Goal: Information Seeking & Learning: Learn about a topic

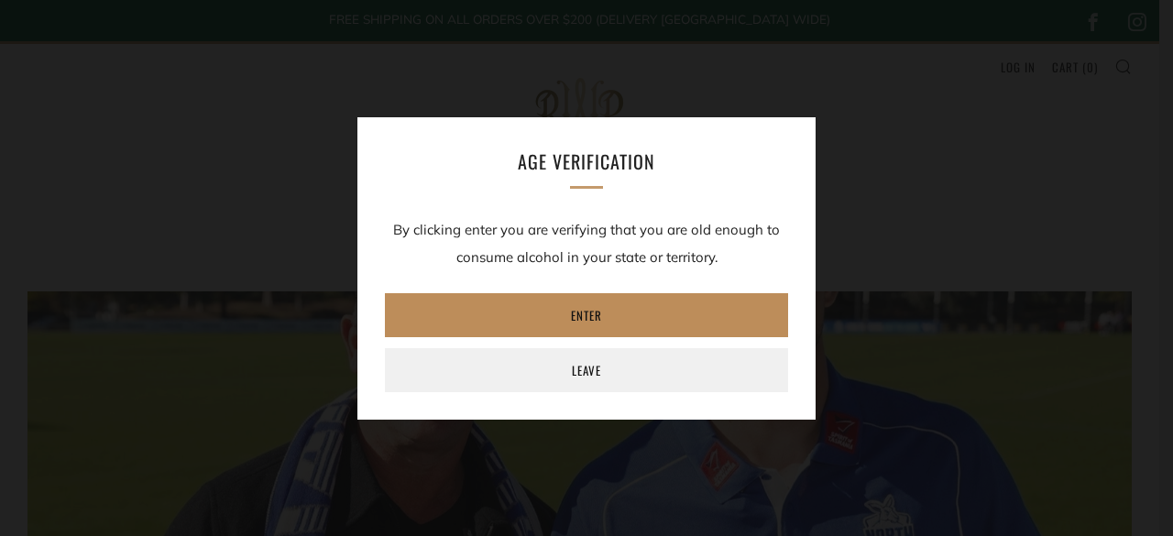
click at [594, 316] on link "Enter" at bounding box center [586, 315] width 403 height 44
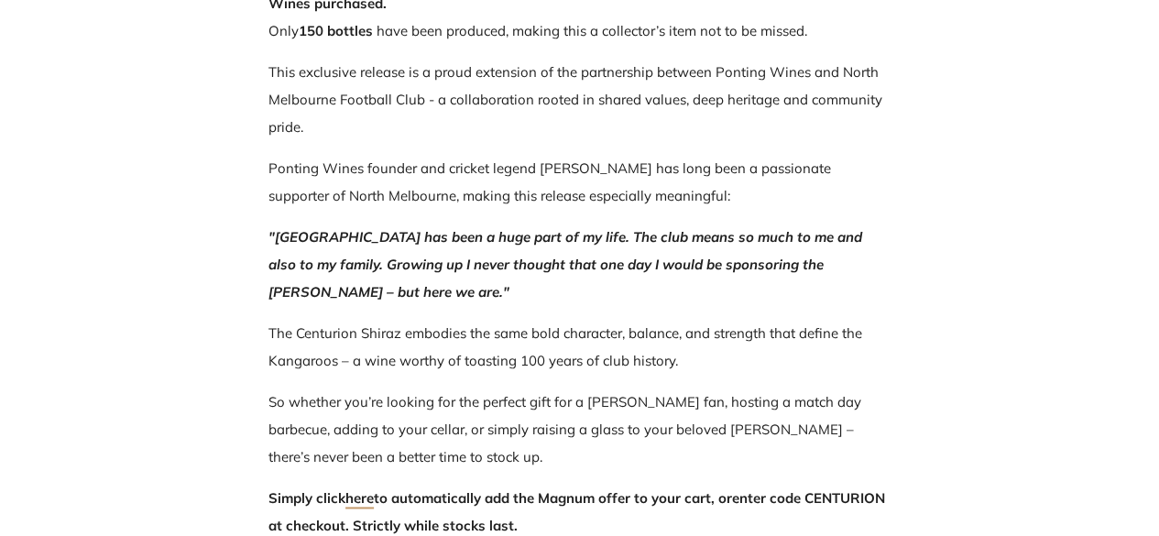
scroll to position [1100, 0]
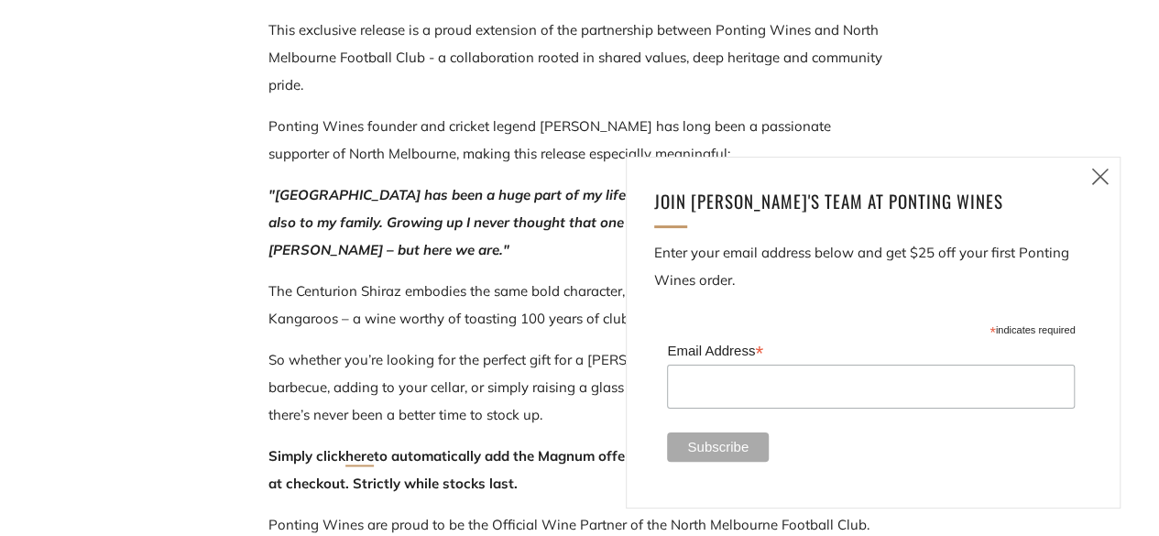
click at [1102, 179] on icon at bounding box center [1101, 176] width 22 height 23
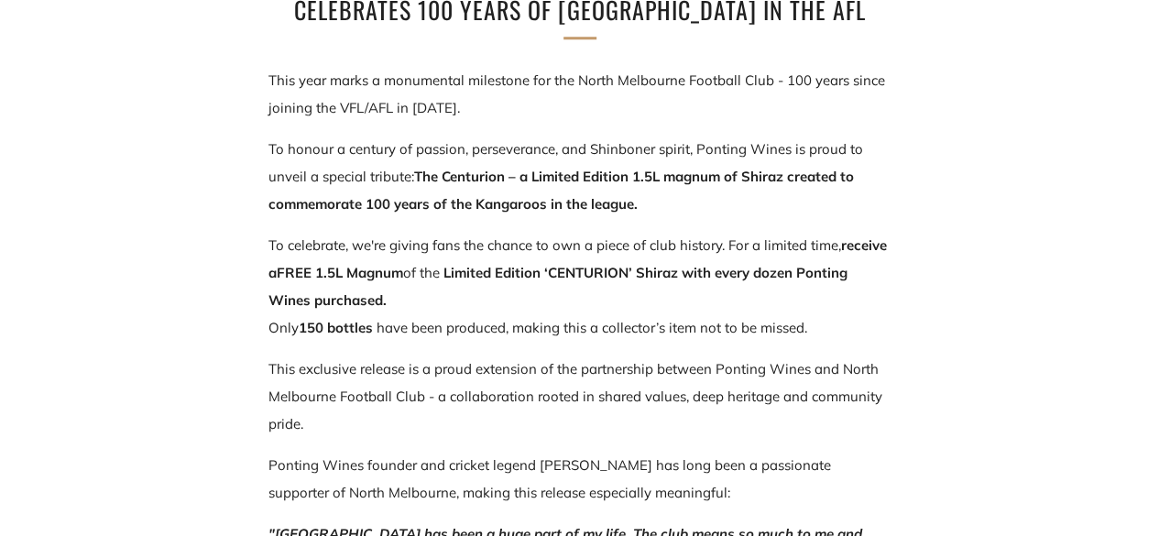
scroll to position [733, 0]
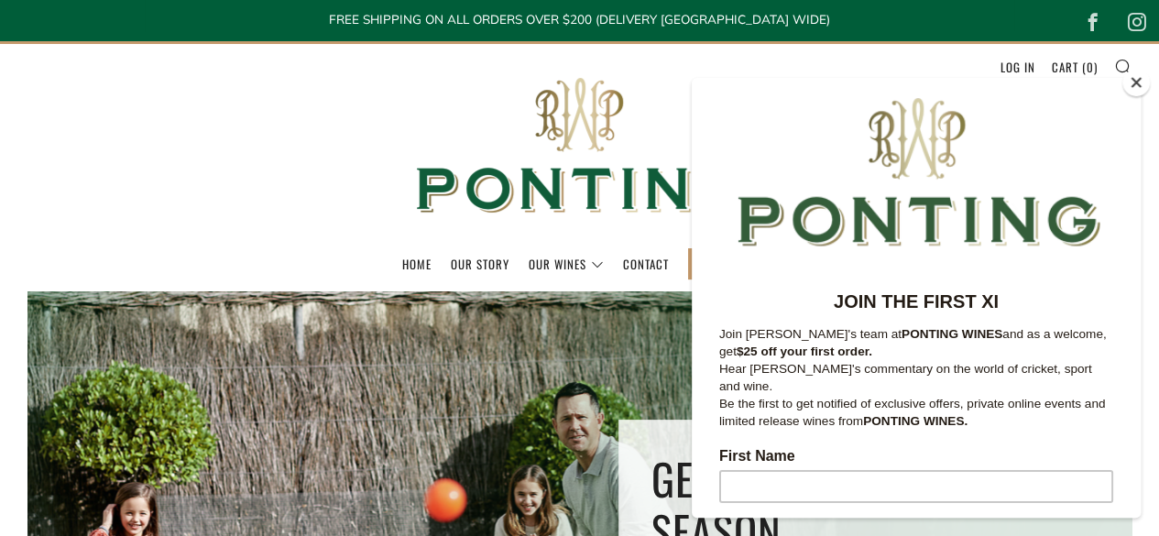
click at [1133, 86] on button "Close" at bounding box center [1136, 82] width 27 height 27
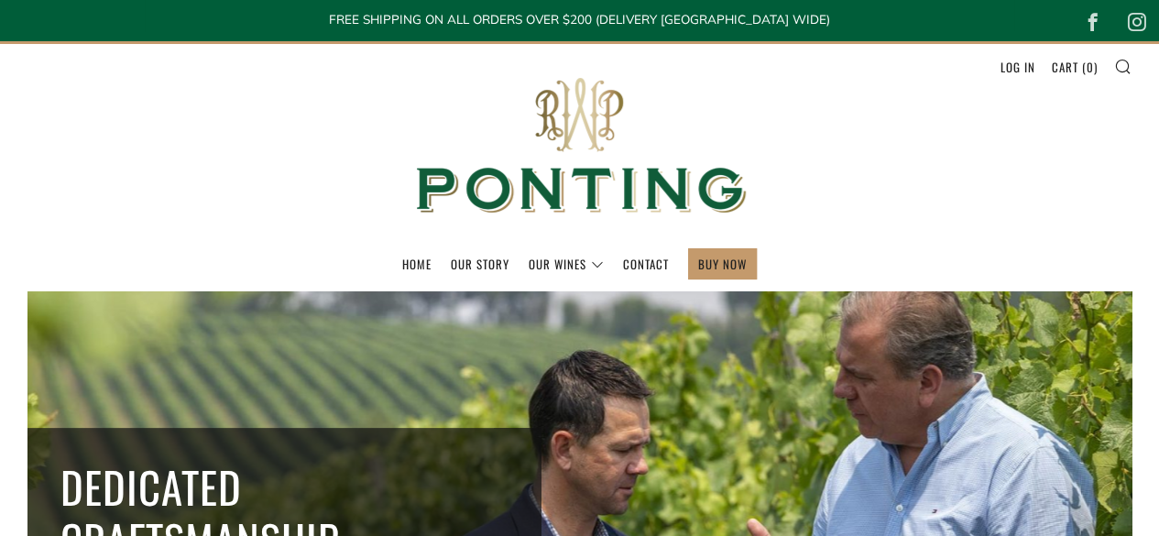
click at [338, 242] on header "Menu Search Cart Home Our Story Our Wines 0 )" at bounding box center [579, 166] width 1159 height 250
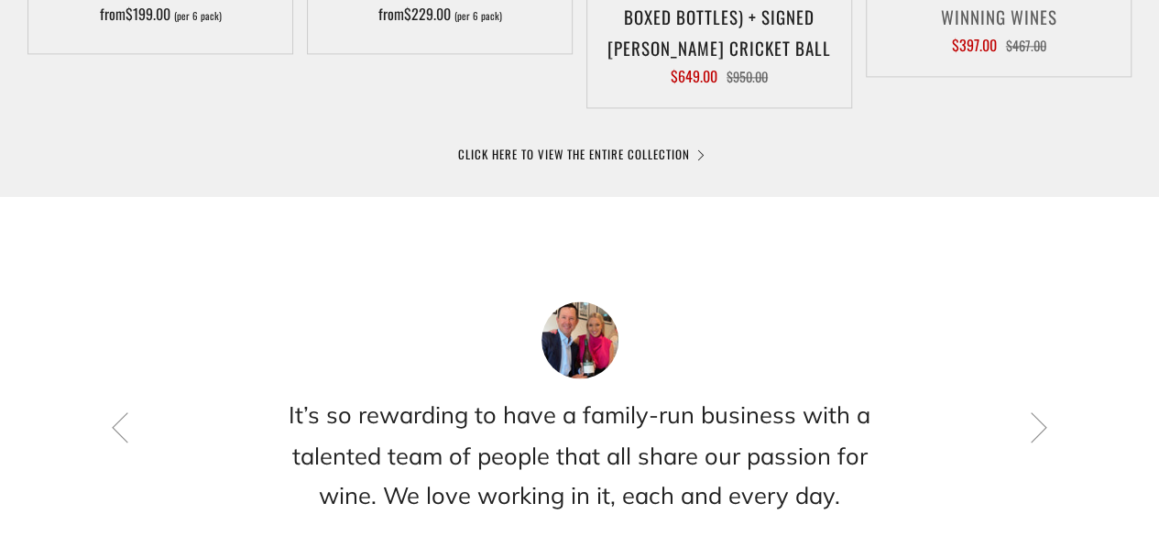
scroll to position [1375, 0]
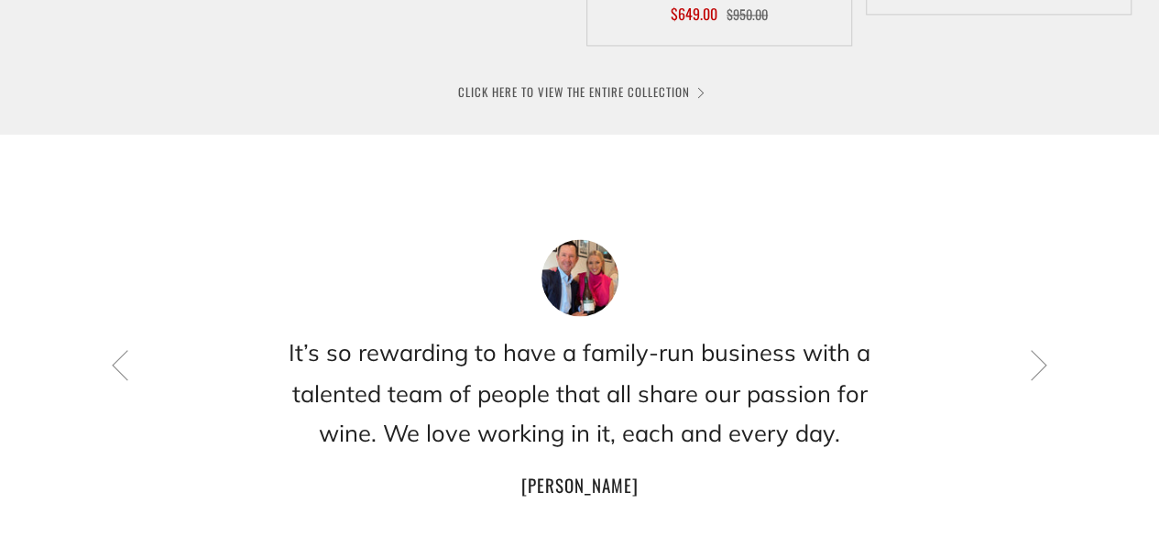
click at [595, 92] on link "CLICK HERE TO VIEW THE ENTIRE COLLECTION" at bounding box center [580, 91] width 244 height 18
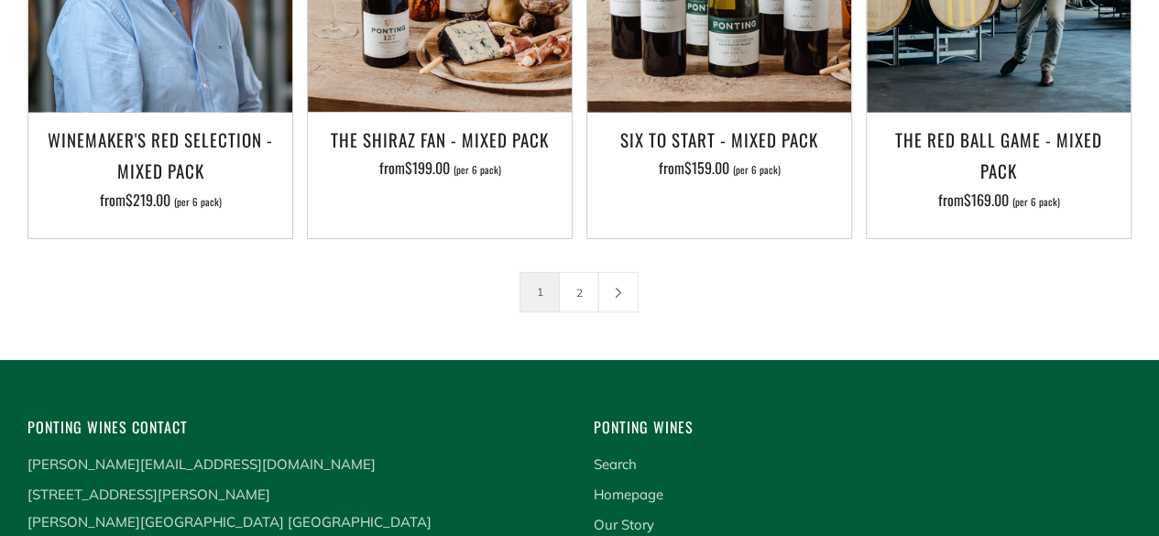
scroll to position [2933, 0]
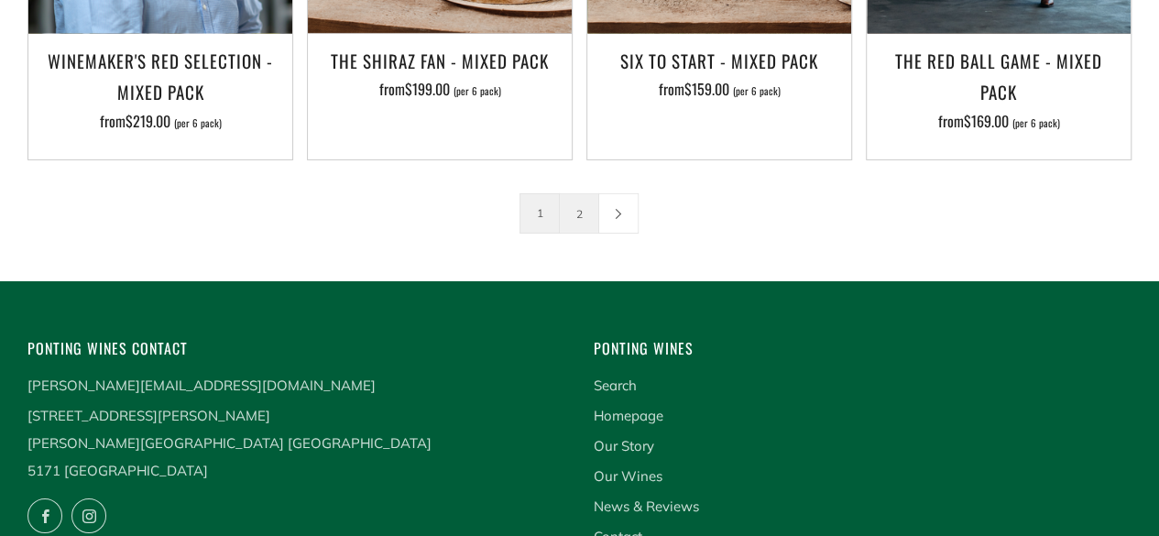
click at [573, 194] on link "2" at bounding box center [579, 213] width 38 height 38
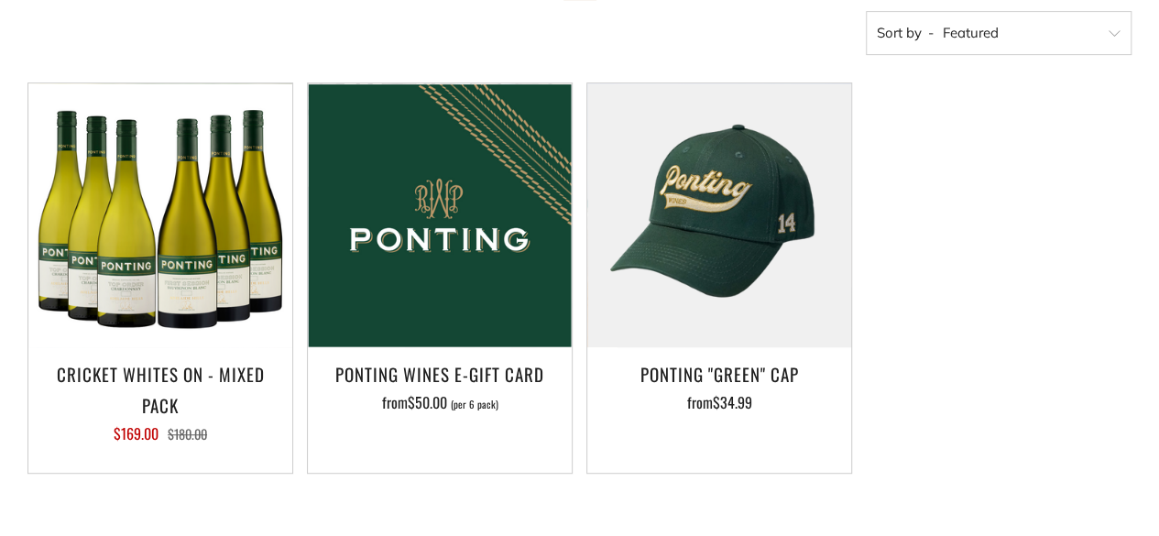
scroll to position [458, 0]
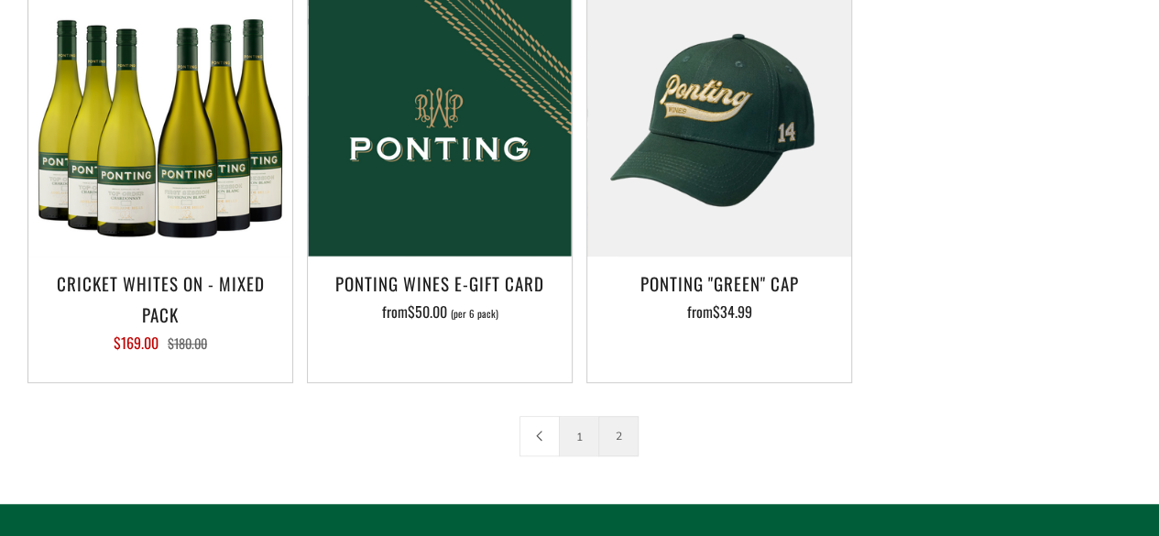
click at [580, 432] on link "1" at bounding box center [579, 436] width 38 height 38
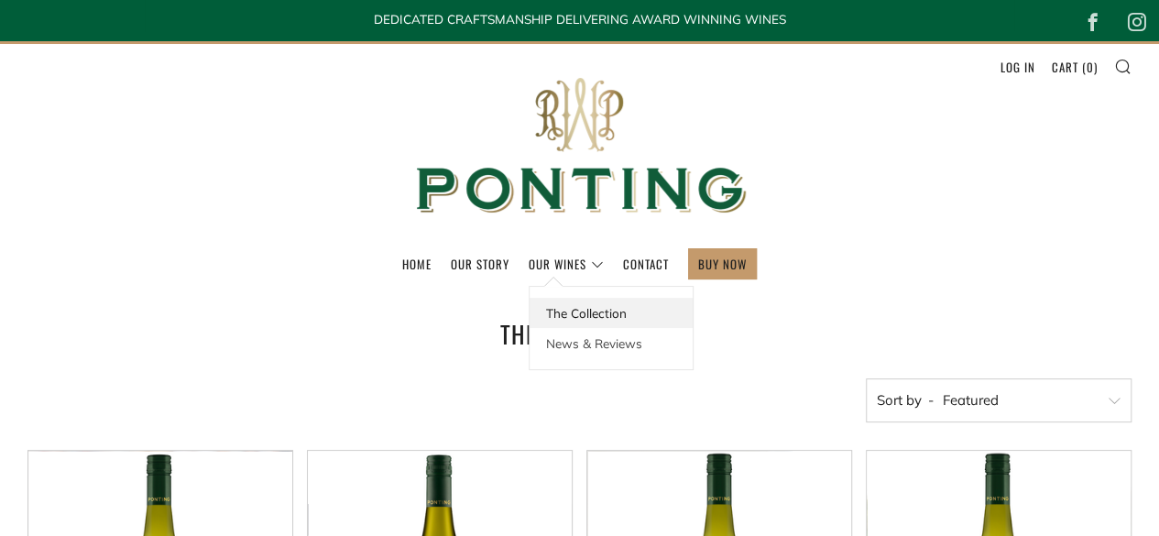
click at [554, 314] on link "The Collection" at bounding box center [611, 313] width 163 height 30
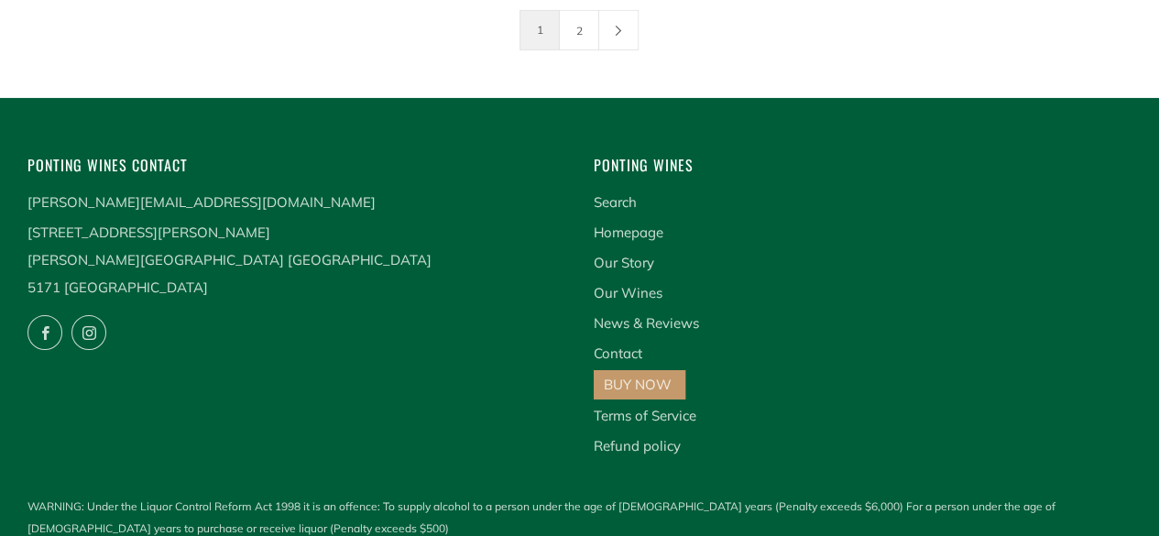
scroll to position [2841, 0]
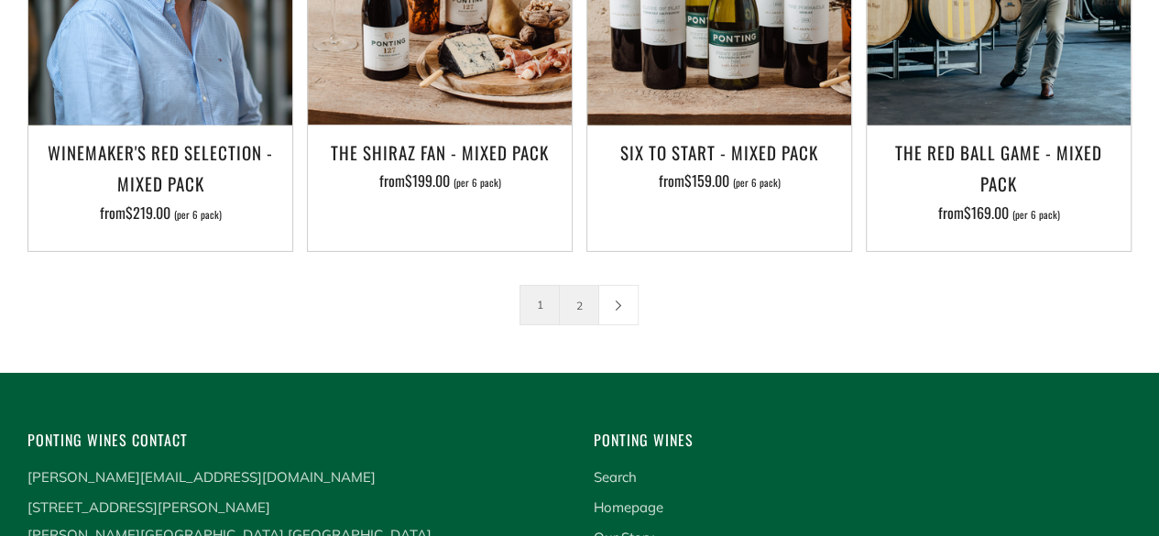
click at [582, 286] on link "2" at bounding box center [579, 305] width 38 height 38
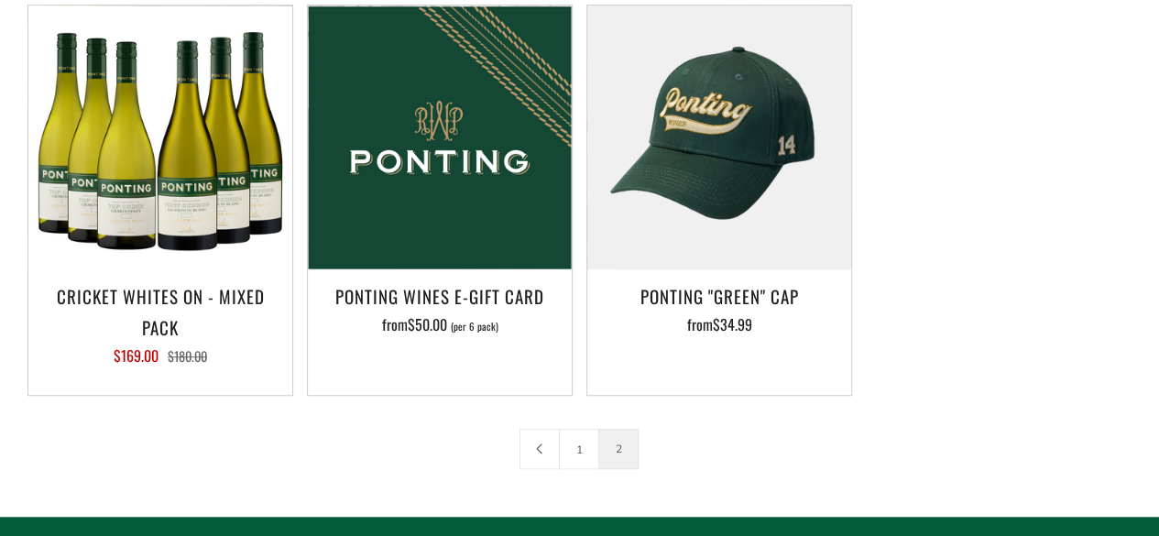
scroll to position [550, 0]
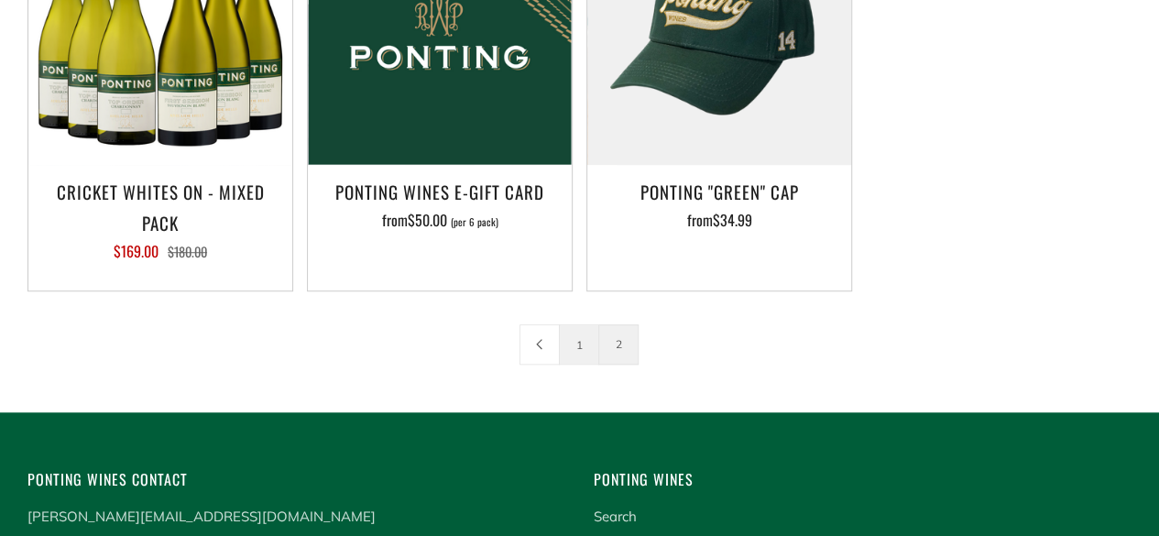
click at [587, 355] on link "1" at bounding box center [579, 344] width 38 height 38
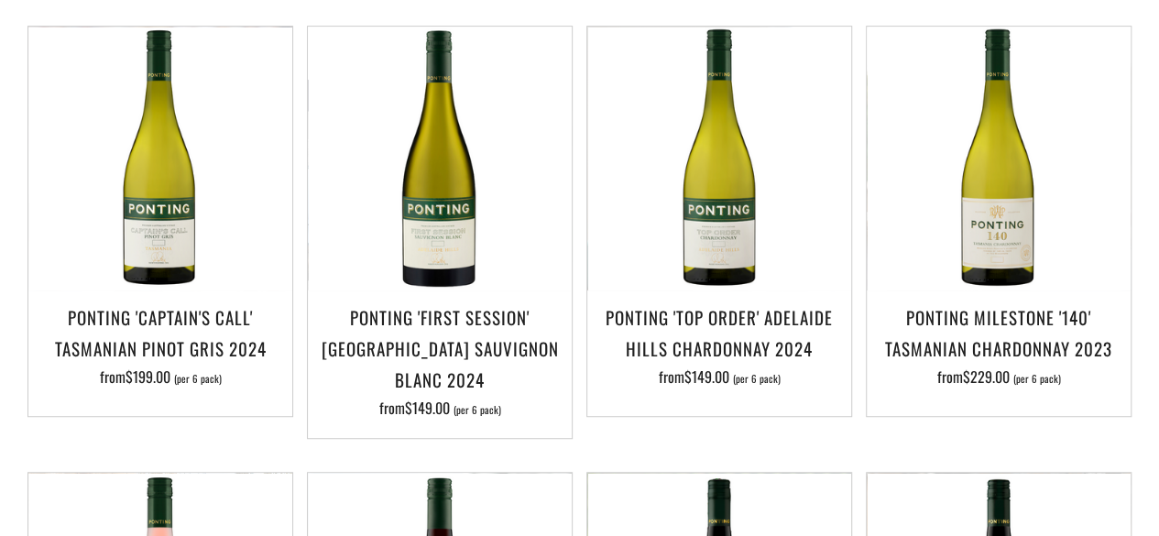
scroll to position [429, 0]
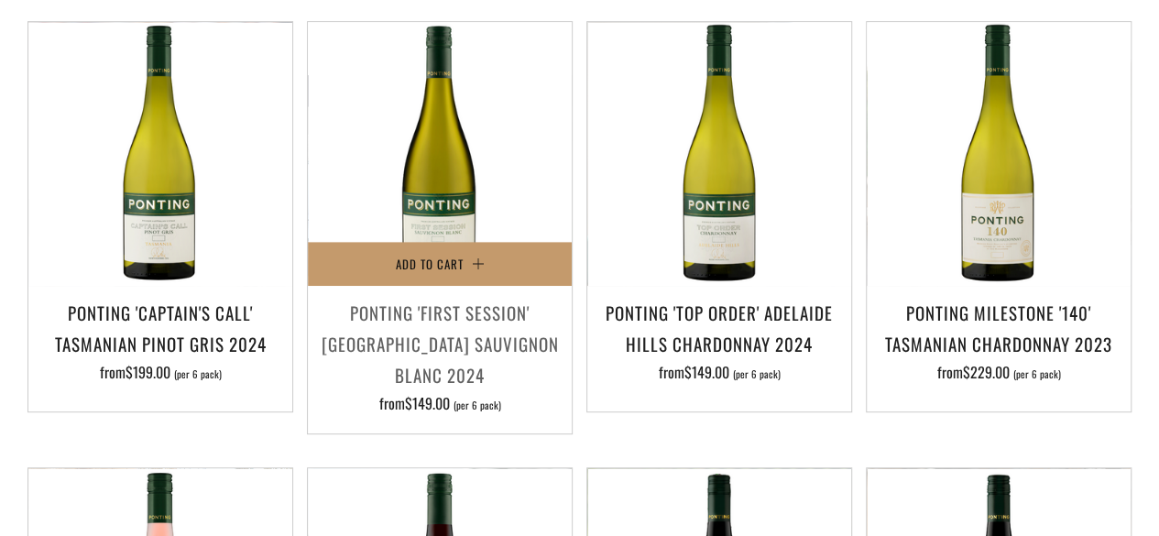
click at [443, 325] on h3 "Ponting 'First Session' [GEOGRAPHIC_DATA] Sauvignon Blanc 2024" at bounding box center [440, 344] width 246 height 94
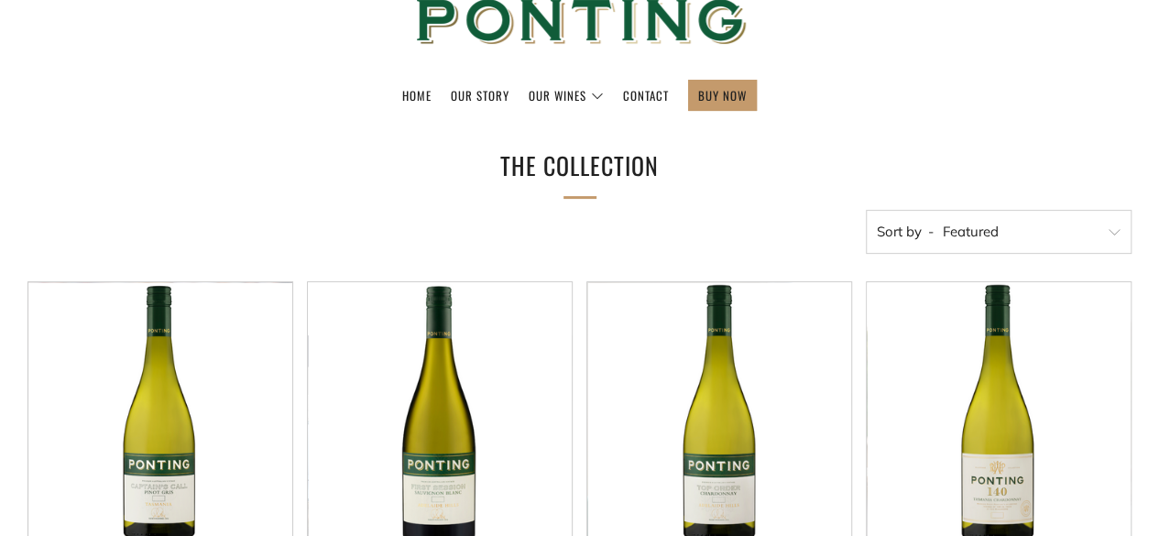
scroll to position [367, 0]
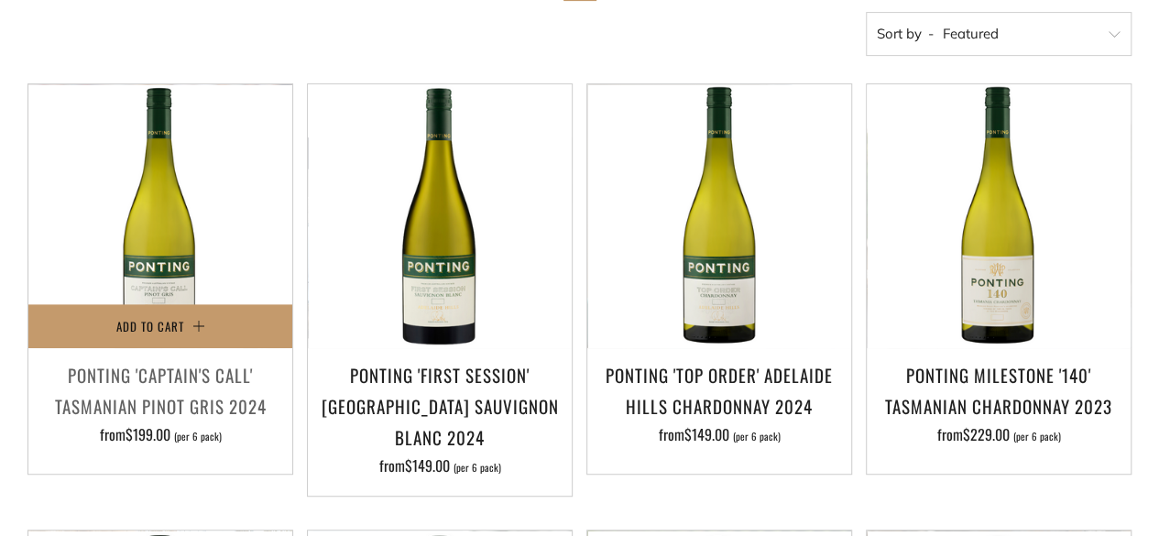
click at [158, 385] on h3 "Ponting 'Captain's Call' Tasmanian Pinot Gris 2024" at bounding box center [161, 390] width 246 height 62
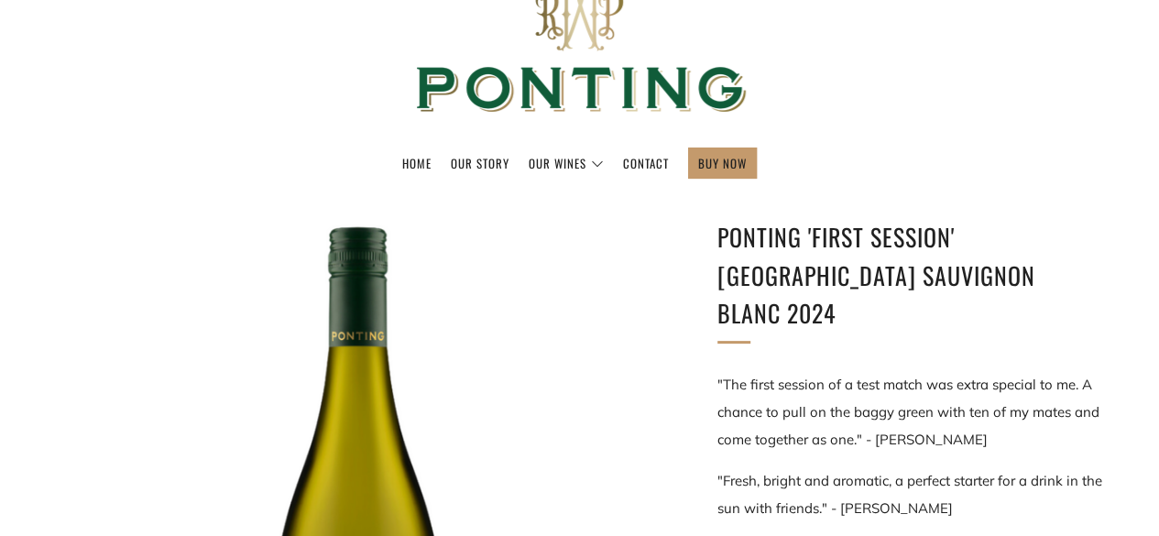
scroll to position [92, 0]
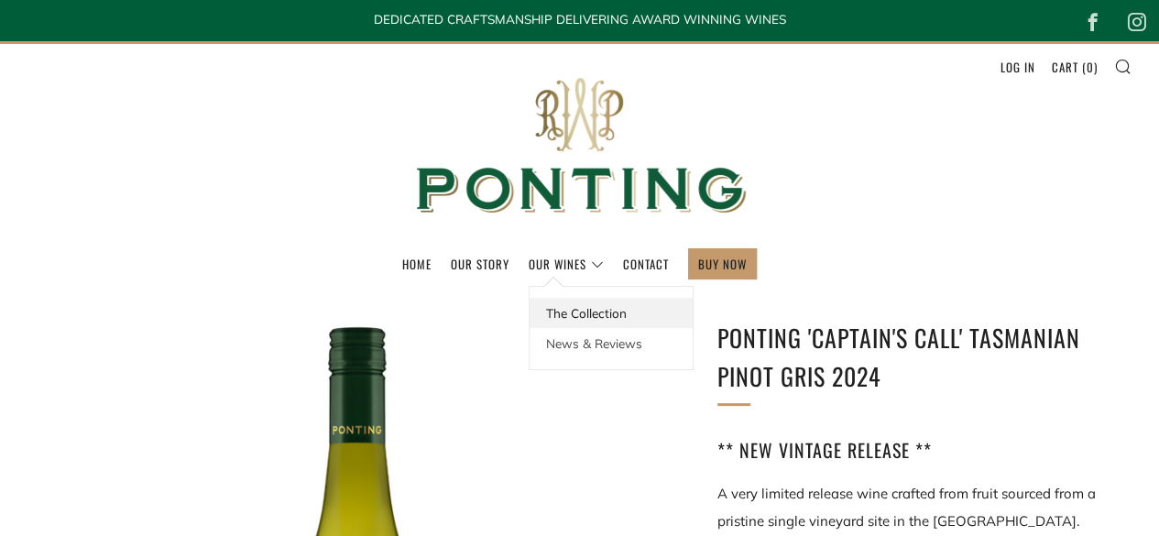
click at [572, 313] on link "The Collection" at bounding box center [611, 313] width 163 height 30
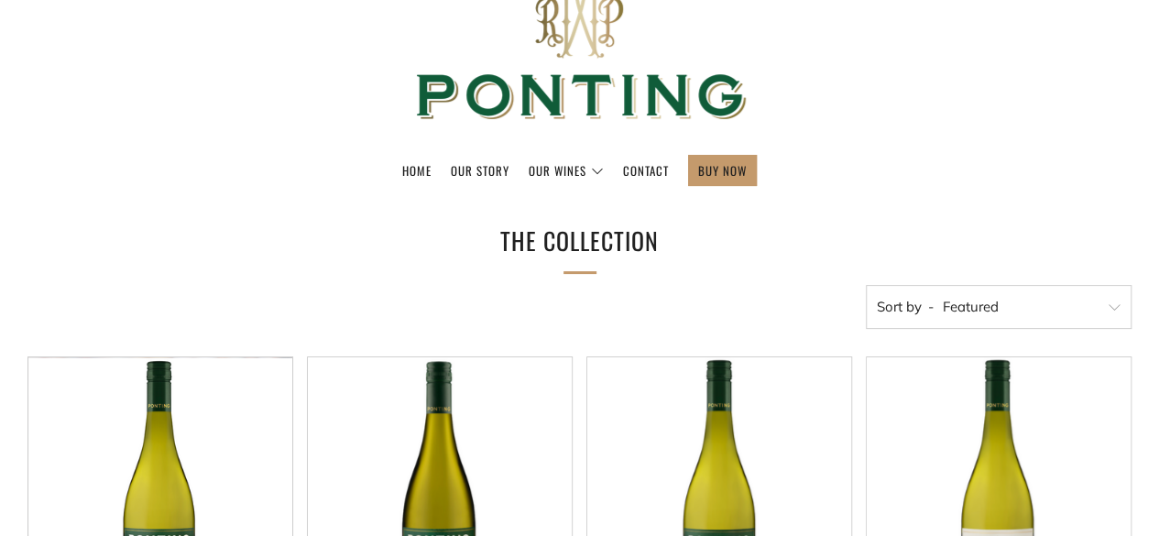
scroll to position [183, 0]
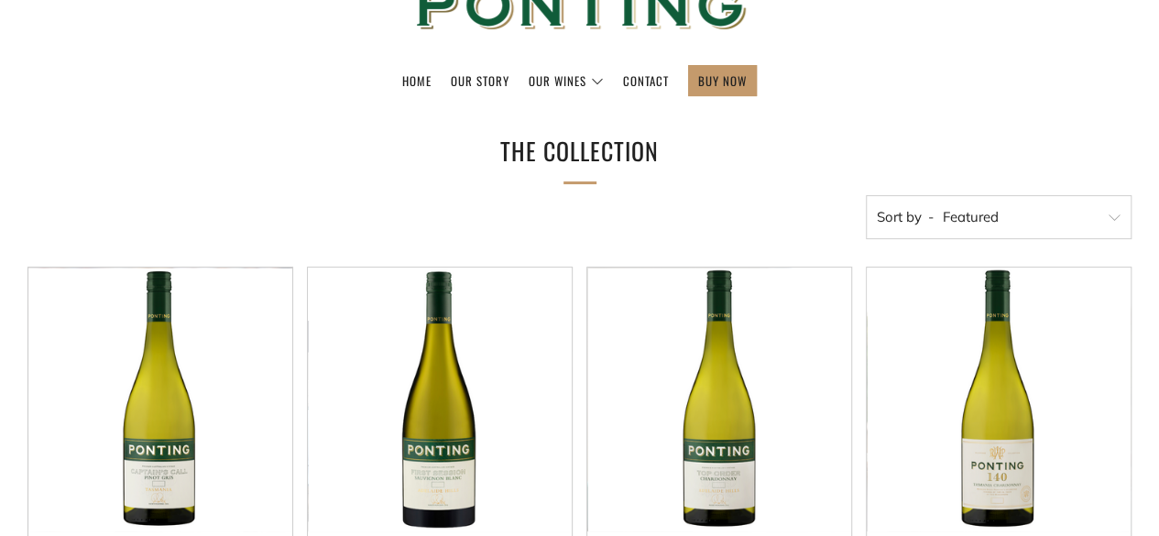
click at [1046, 230] on select "Featured Best Selling Alphabetically, A-Z Alphabetically, Z-A Price, low to hig…" at bounding box center [999, 217] width 266 height 44
click at [1052, 215] on select "Featured Best Selling Alphabetically, A-Z Alphabetically, Z-A Price, low to hig…" at bounding box center [999, 217] width 266 height 44
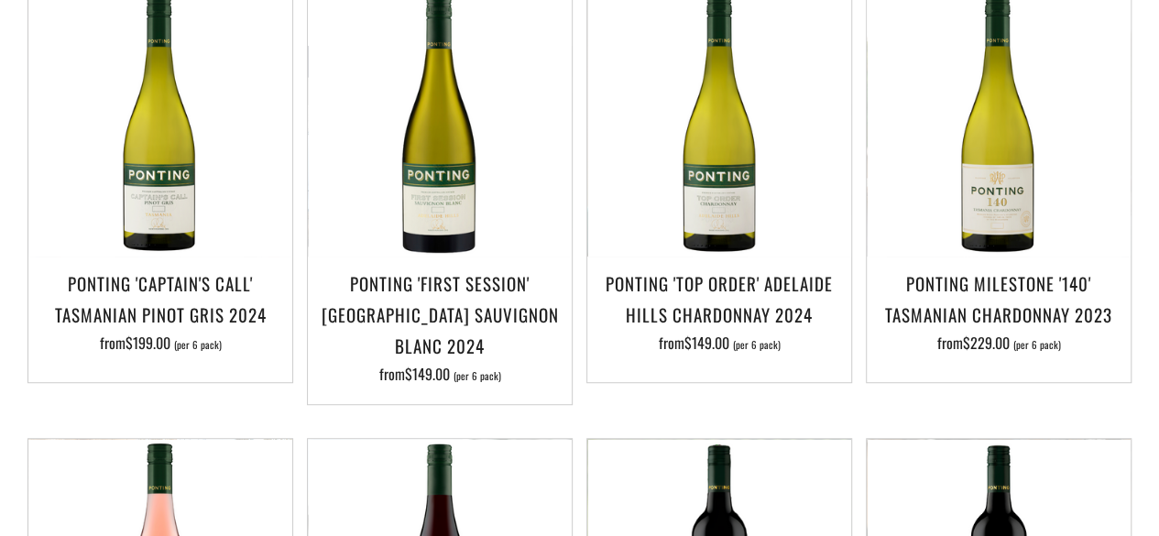
scroll to position [0, 0]
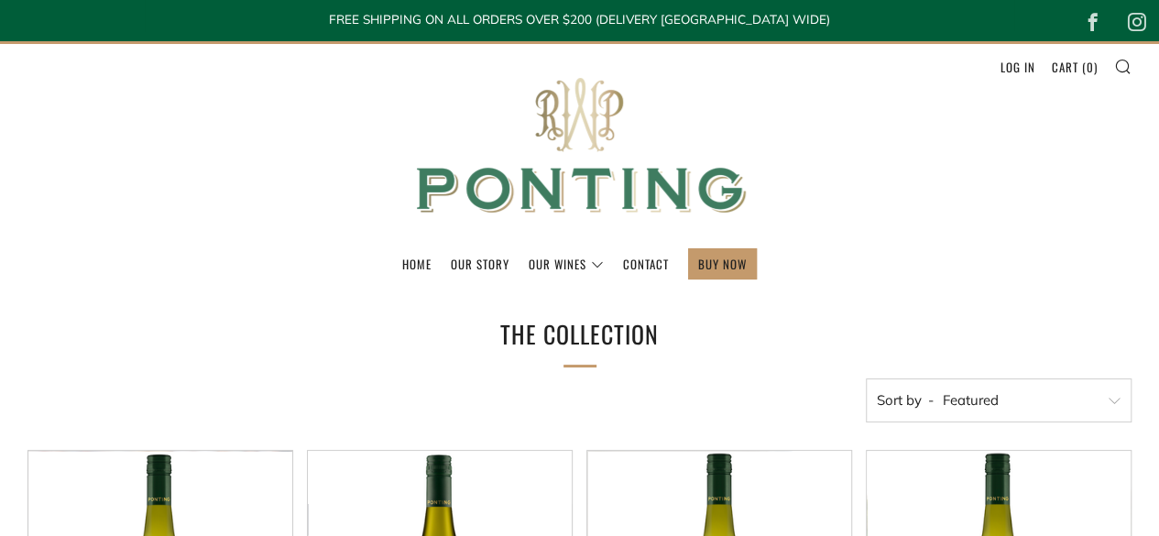
click at [610, 189] on img at bounding box center [580, 146] width 367 height 204
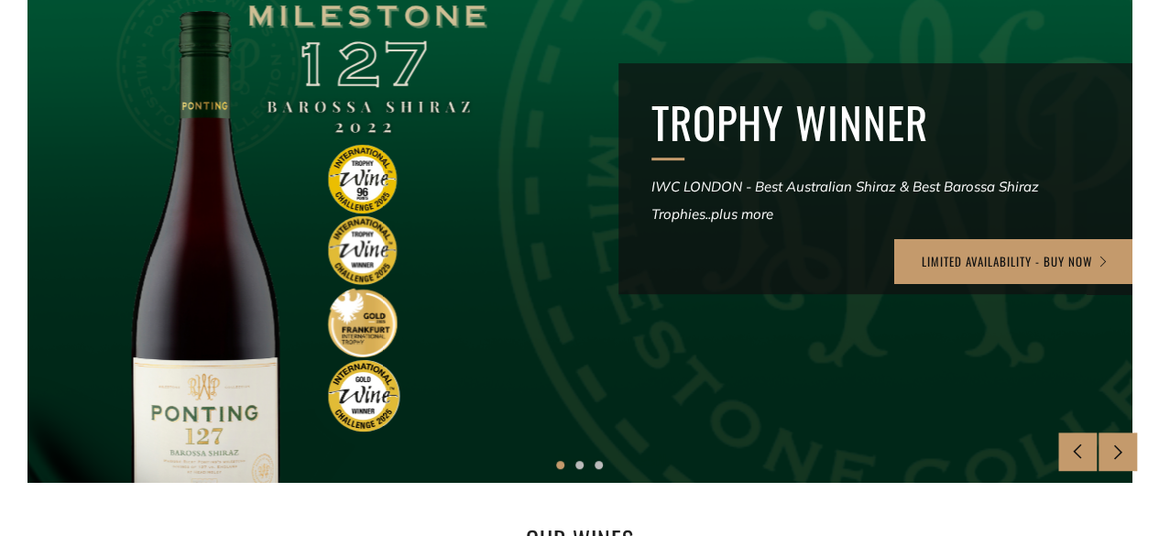
scroll to position [458, 0]
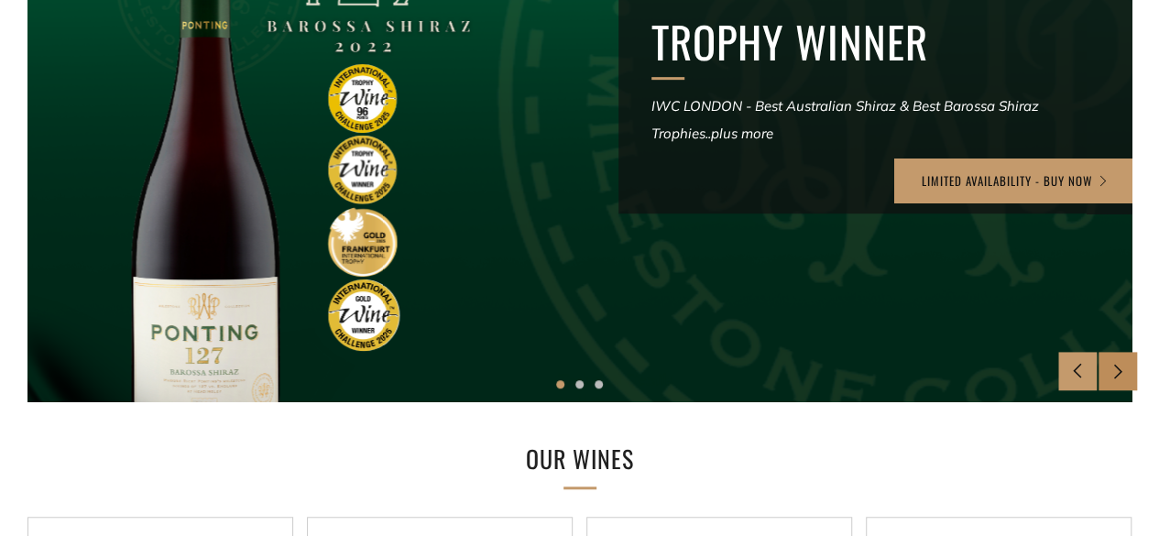
click at [1125, 375] on div at bounding box center [1118, 371] width 38 height 38
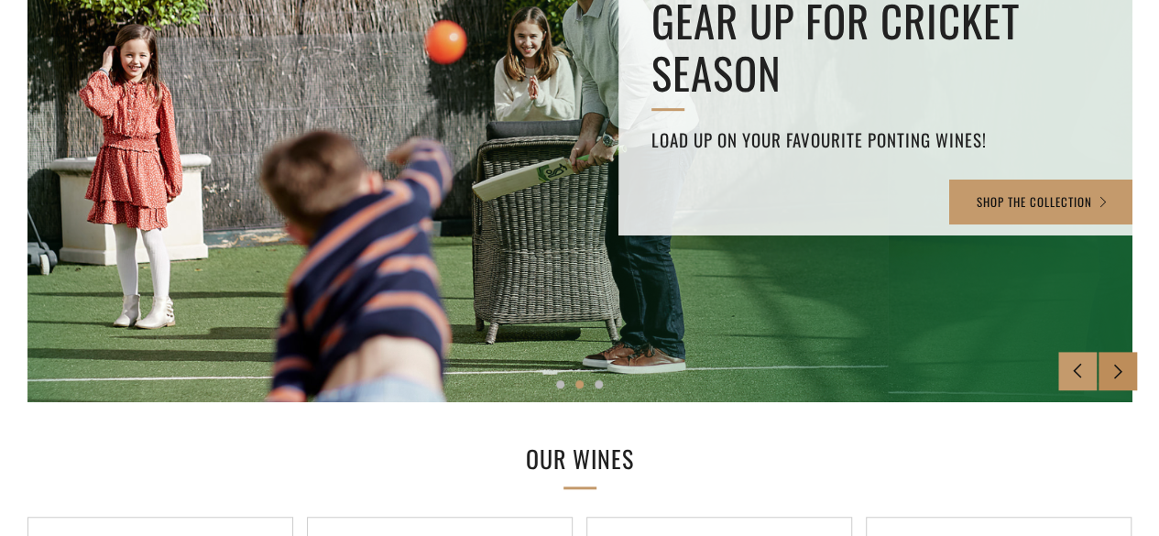
click at [1111, 376] on icon at bounding box center [1119, 371] width 16 height 16
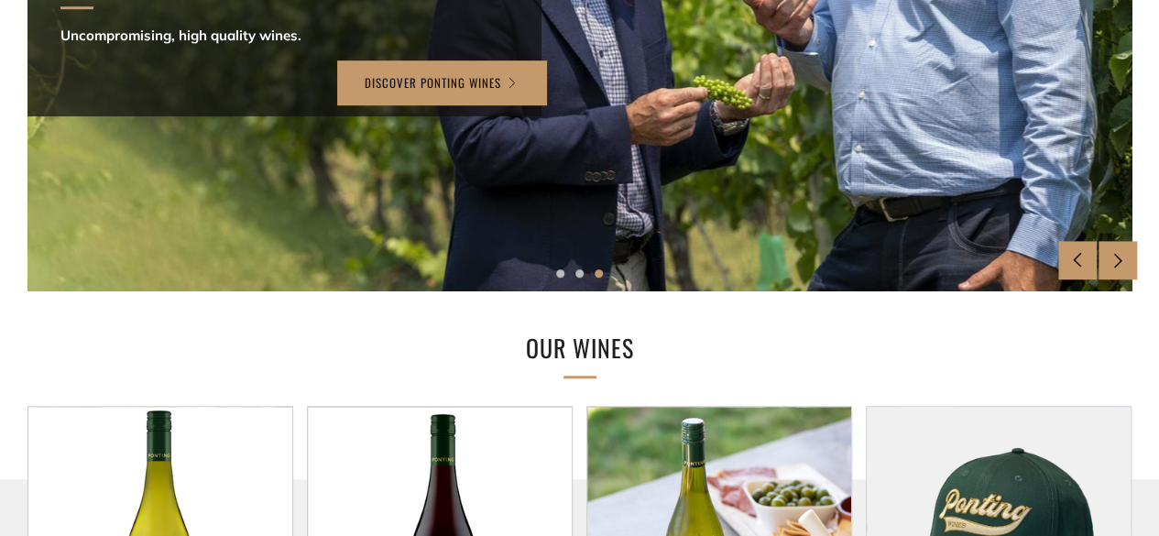
scroll to position [550, 0]
